Goal: Task Accomplishment & Management: Manage account settings

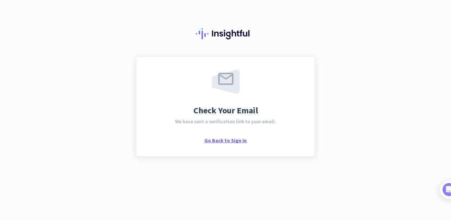
click at [232, 139] on span "Go Back to Sign In" at bounding box center [226, 141] width 42 height 6
click at [218, 137] on div "Go Back to Sign In" at bounding box center [226, 140] width 42 height 7
